Goal: Task Accomplishment & Management: Manage account settings

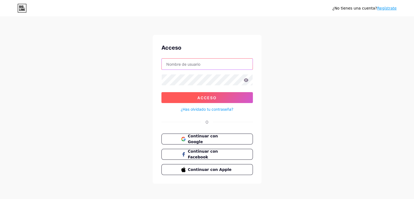
type input "[EMAIL_ADDRESS][DOMAIN_NAME]"
click at [217, 99] on button "Acceso" at bounding box center [206, 97] width 91 height 11
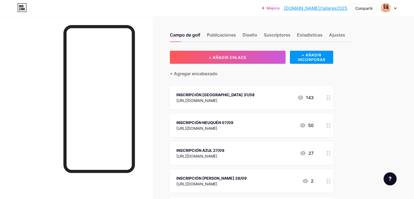
click at [330, 98] on icon at bounding box center [329, 97] width 4 height 5
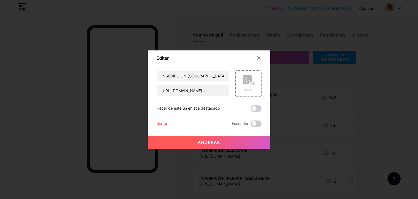
click at [161, 122] on font "Borrar" at bounding box center [162, 123] width 11 height 5
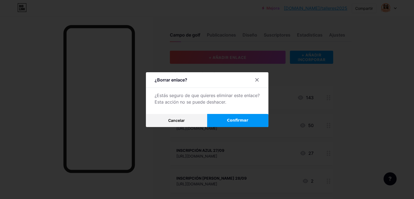
click at [250, 111] on div "¿Borrar enlace? ¿Estás seguro de que quieres eliminar este enlace? Esta acción …" at bounding box center [207, 99] width 123 height 55
click at [251, 116] on button "Confirmar" at bounding box center [237, 120] width 61 height 13
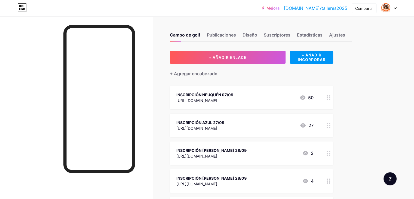
click at [330, 97] on circle at bounding box center [329, 97] width 1 height 1
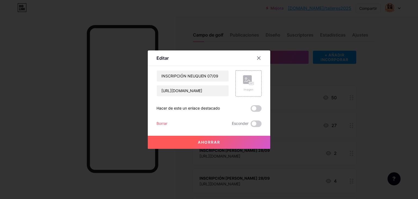
click at [238, 142] on button "Ahorrar" at bounding box center [209, 142] width 123 height 13
click at [163, 122] on font "Borrar" at bounding box center [162, 123] width 11 height 5
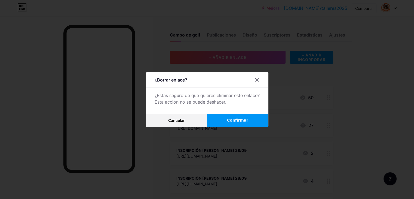
click at [223, 118] on button "Confirmar" at bounding box center [237, 120] width 61 height 13
